Goal: Task Accomplishment & Management: Manage account settings

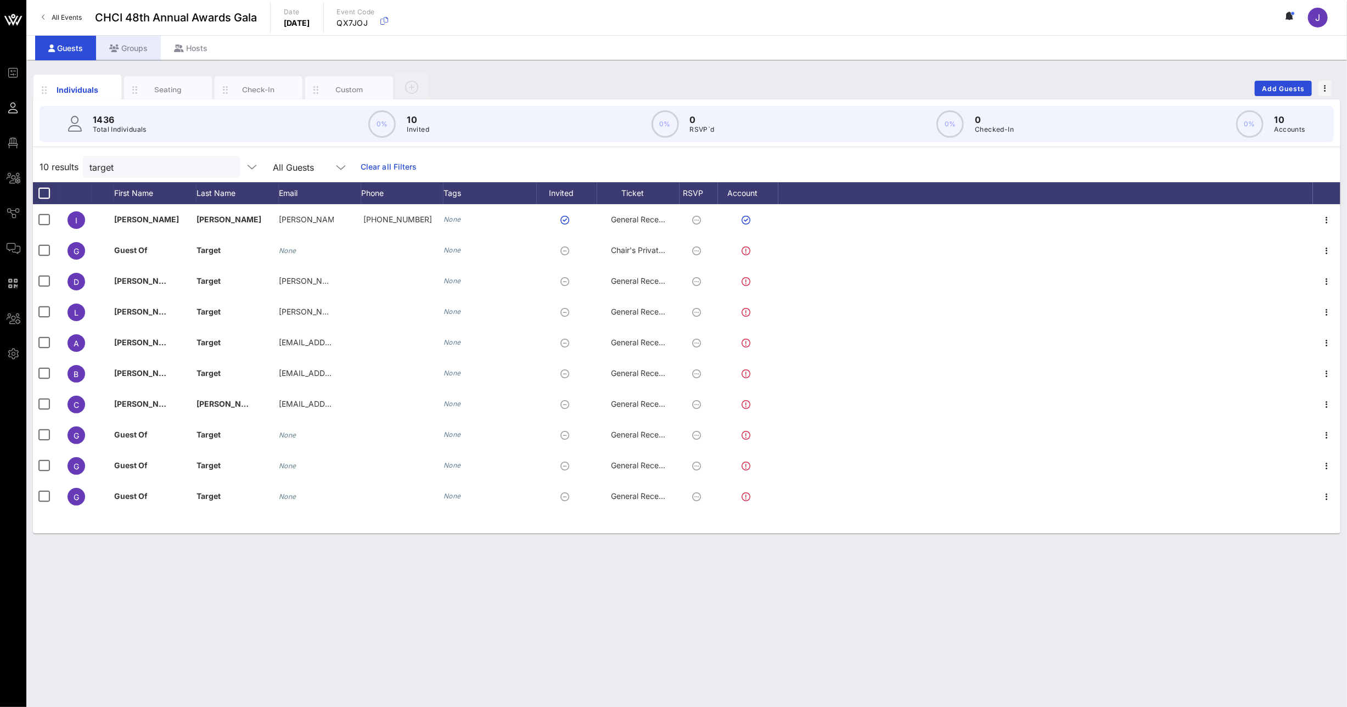
click at [138, 54] on div "Groups" at bounding box center [128, 48] width 65 height 25
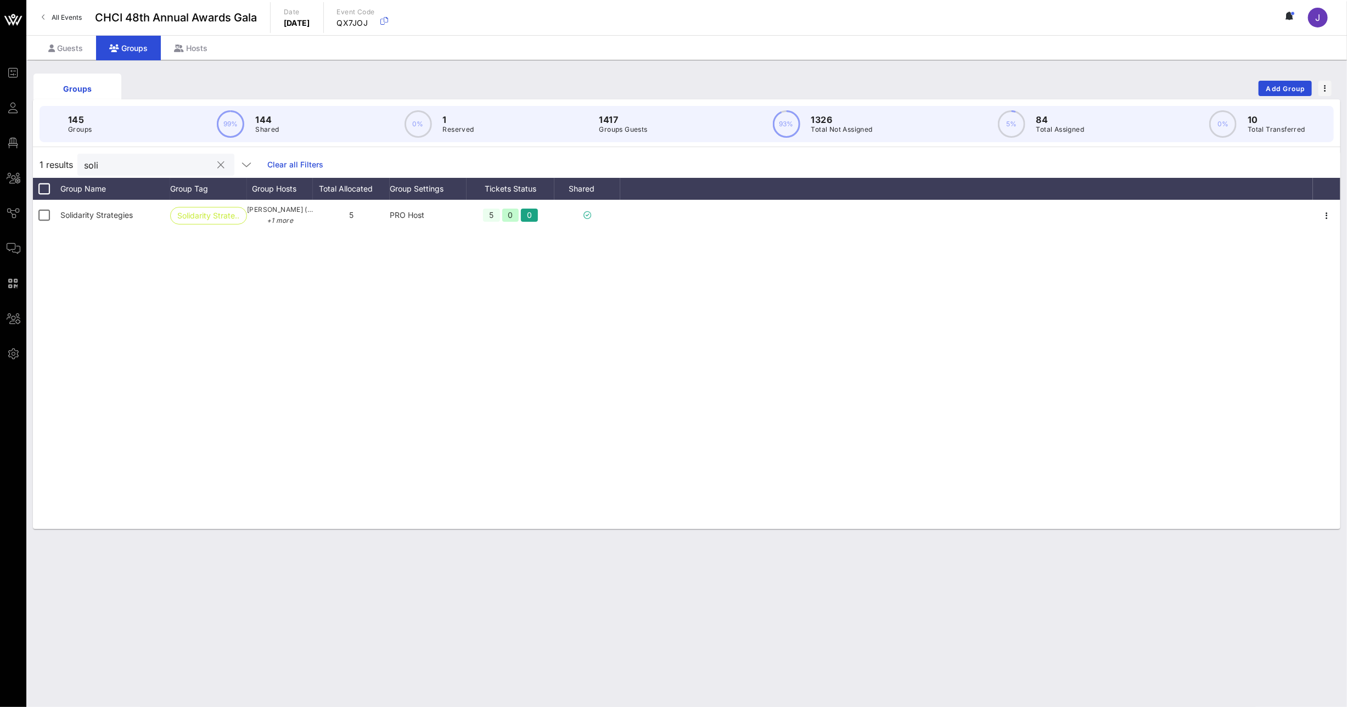
click at [91, 161] on input "soli" at bounding box center [148, 165] width 128 height 14
type input "f"
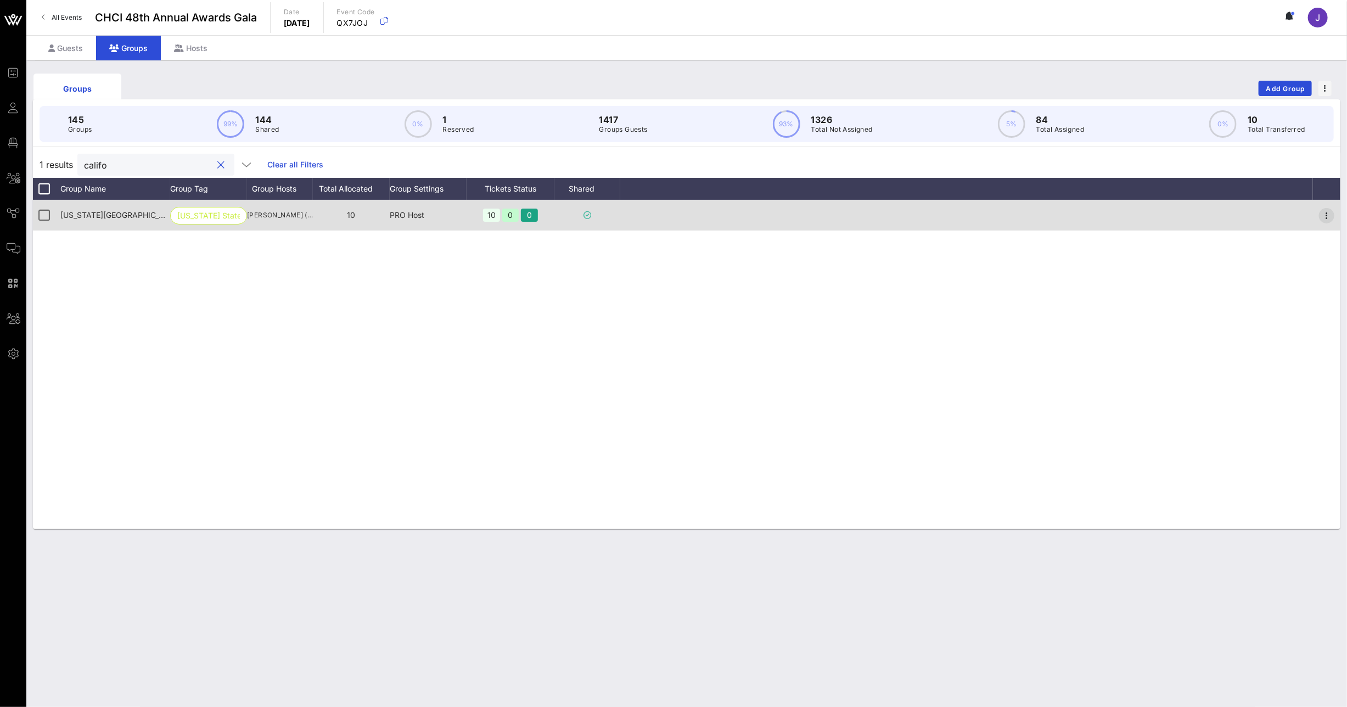
type input "califo"
click at [1325, 214] on icon "button" at bounding box center [1326, 215] width 13 height 13
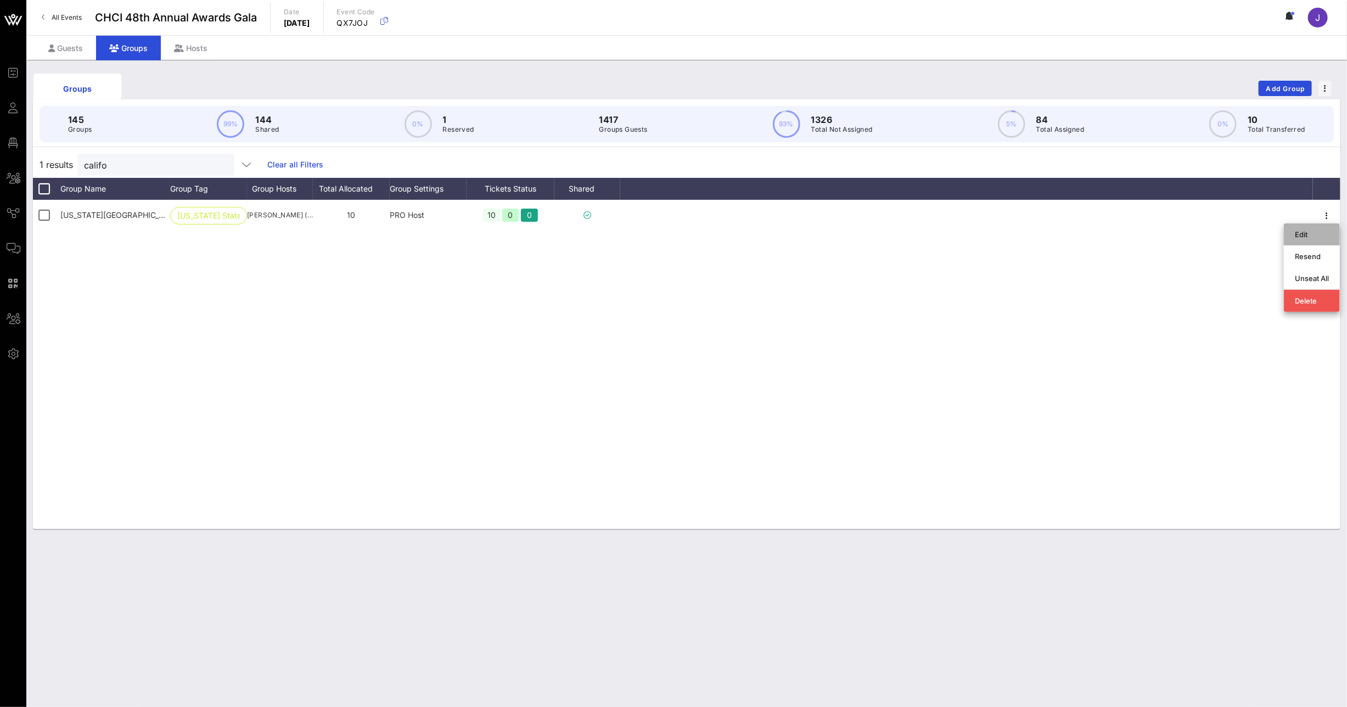
click at [1297, 236] on div "Edit" at bounding box center [1312, 234] width 34 height 9
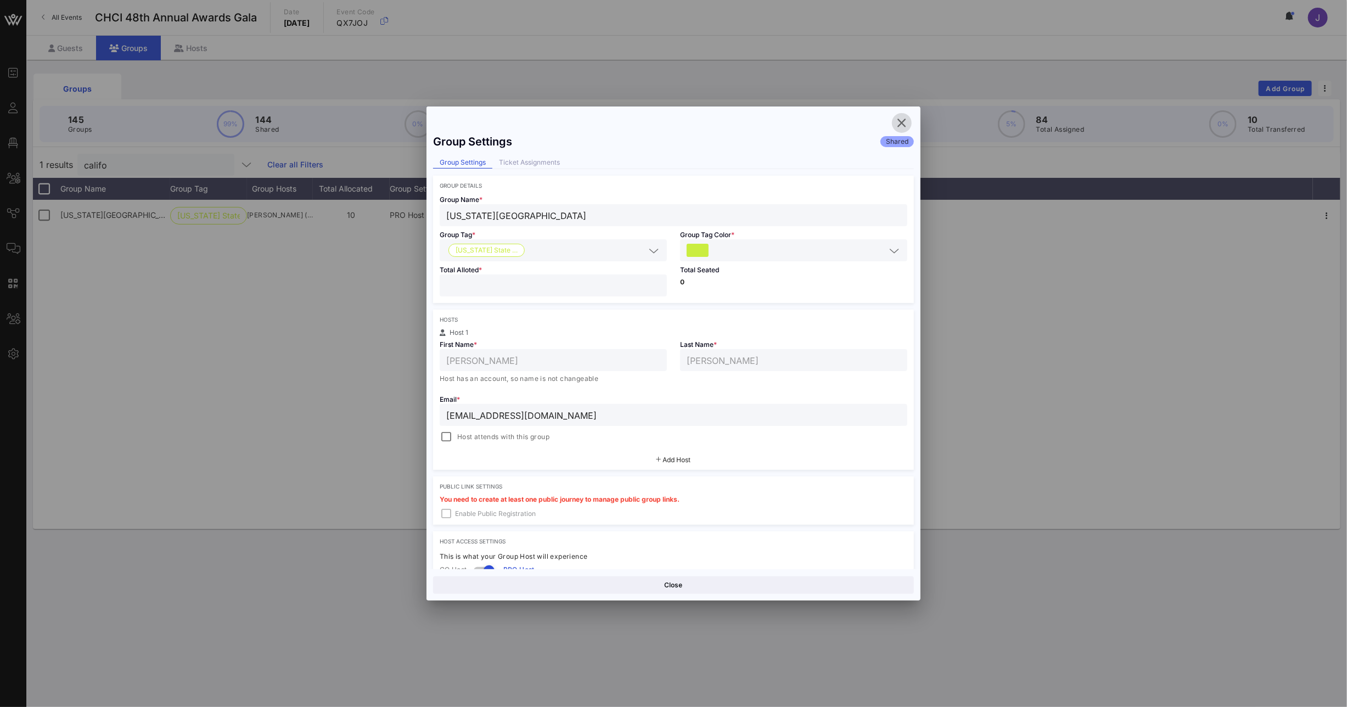
click at [902, 124] on icon "button" at bounding box center [901, 122] width 13 height 13
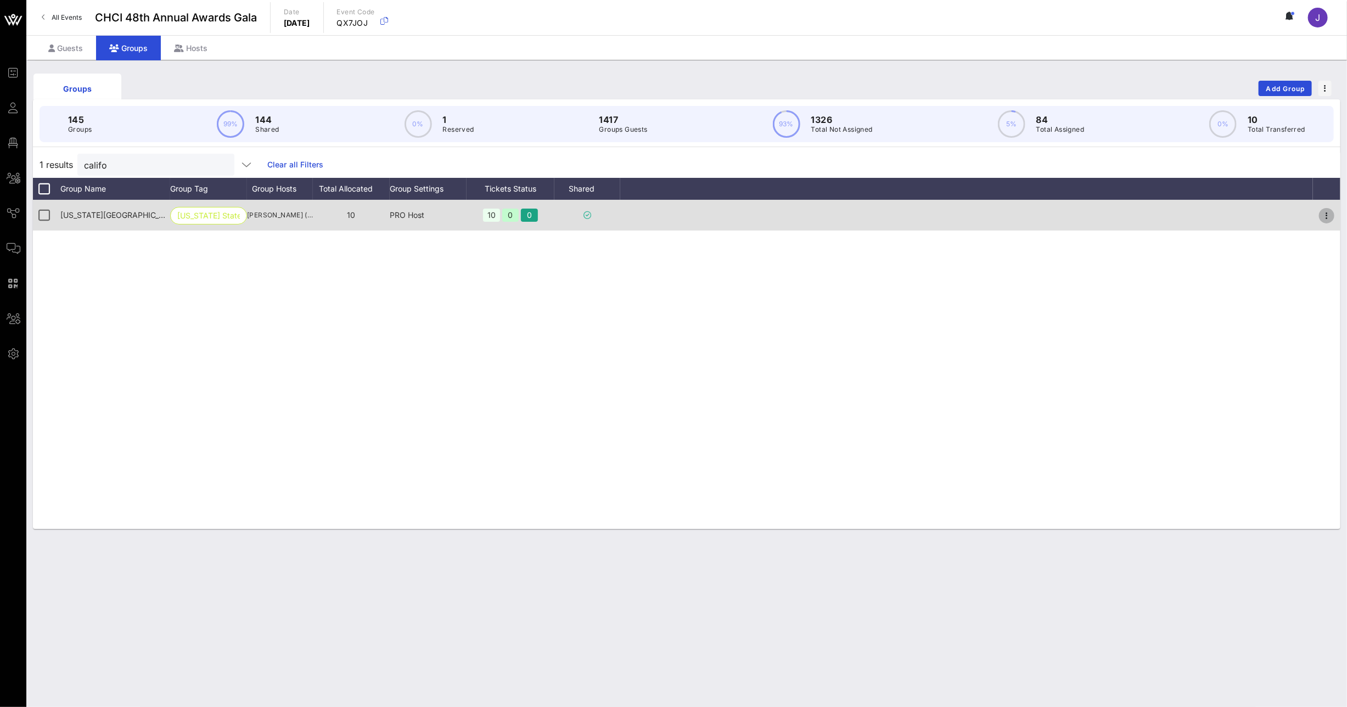
click at [1326, 214] on icon "button" at bounding box center [1326, 215] width 13 height 13
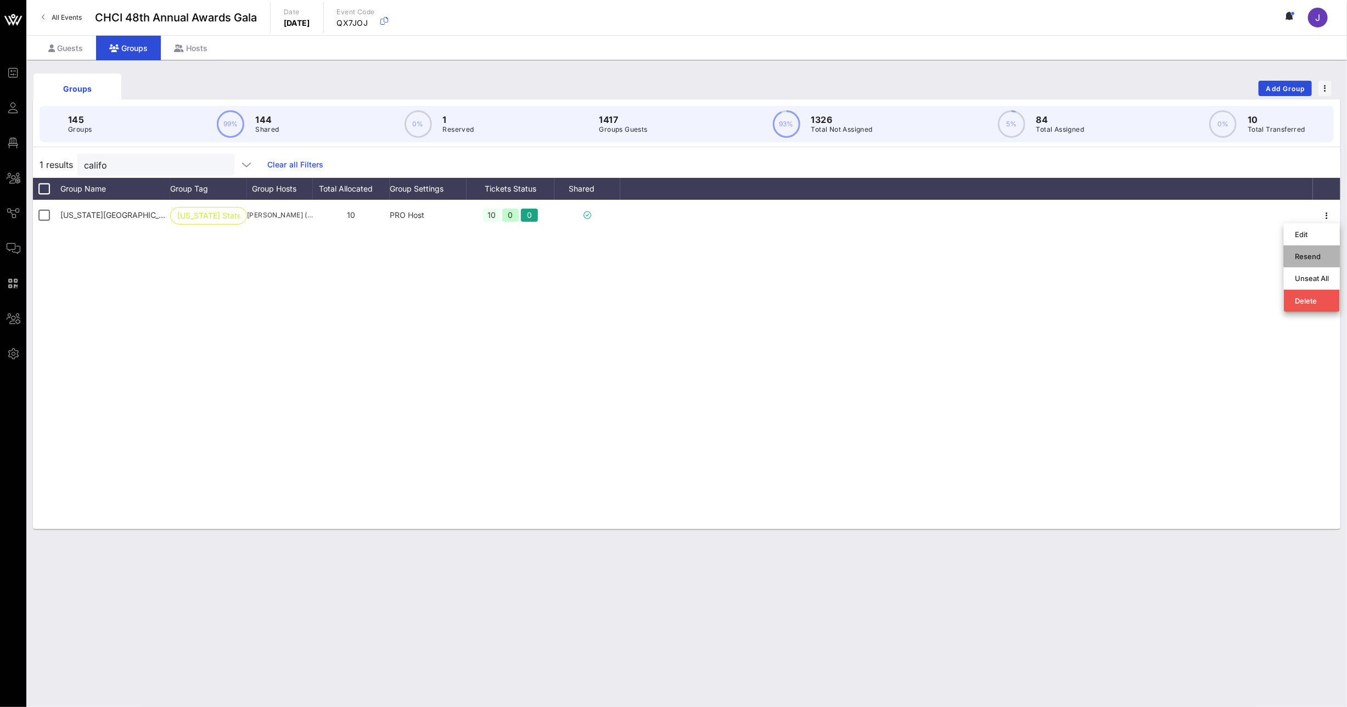
click at [1313, 260] on div "Resend" at bounding box center [1312, 256] width 34 height 9
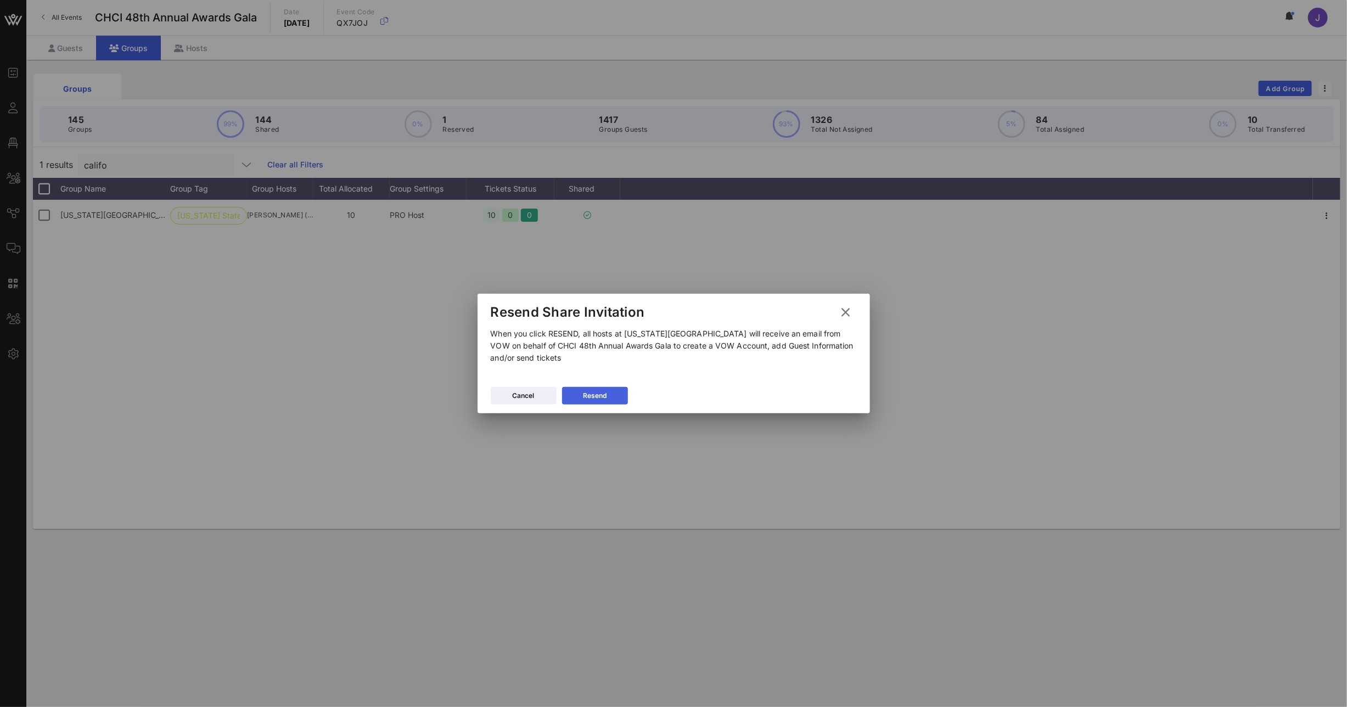
click at [624, 402] on button "Resend" at bounding box center [595, 396] width 66 height 18
